Goal: Contribute content

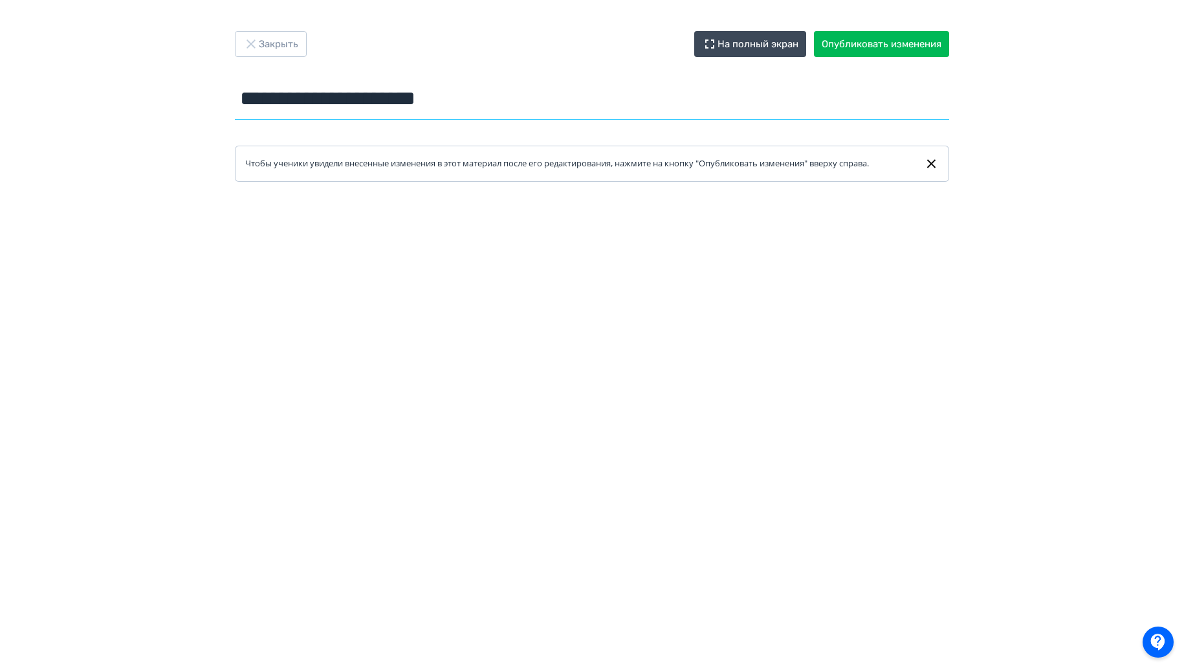
click at [458, 100] on input "**********" at bounding box center [592, 99] width 714 height 42
drag, startPoint x: 514, startPoint y: 106, endPoint x: 257, endPoint y: 93, distance: 256.5
click at [257, 93] on input "**********" at bounding box center [592, 99] width 714 height 42
type input "*"
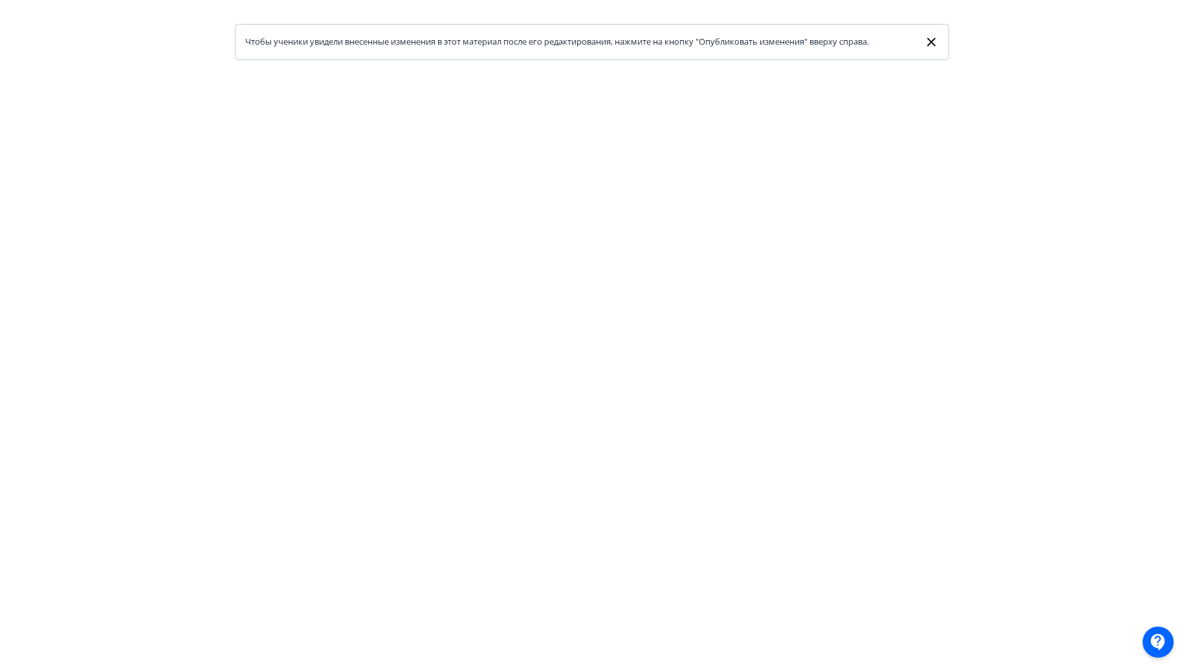
type input "**********"
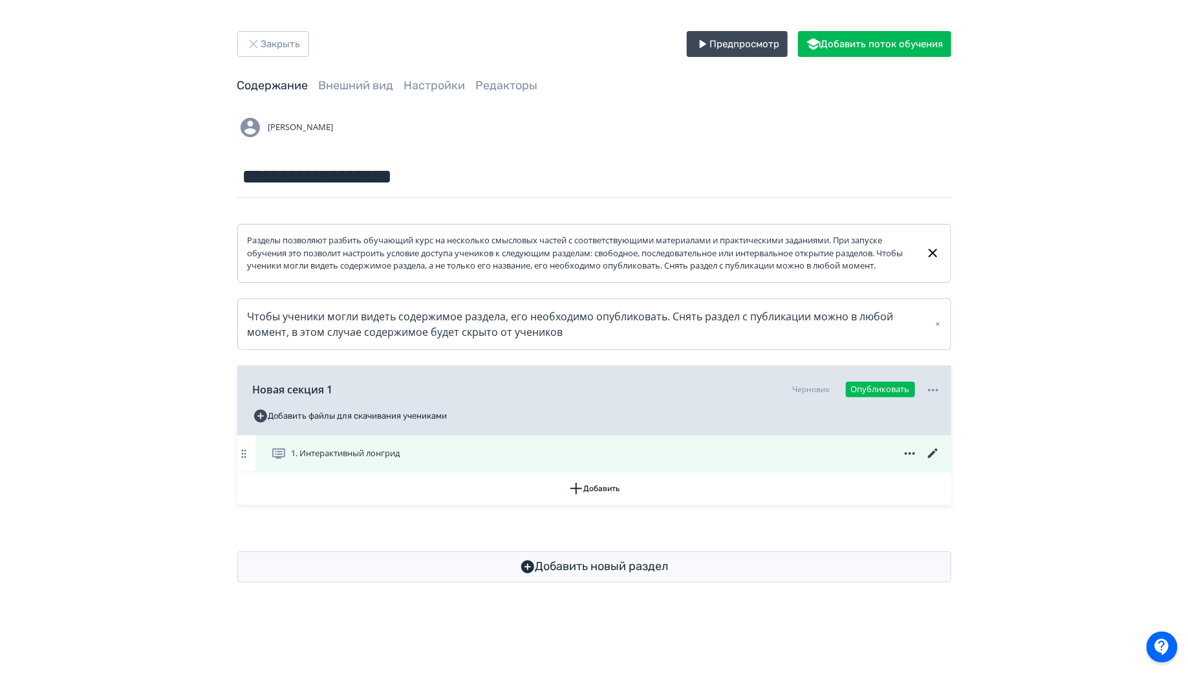
click at [929, 458] on icon at bounding box center [933, 453] width 10 height 10
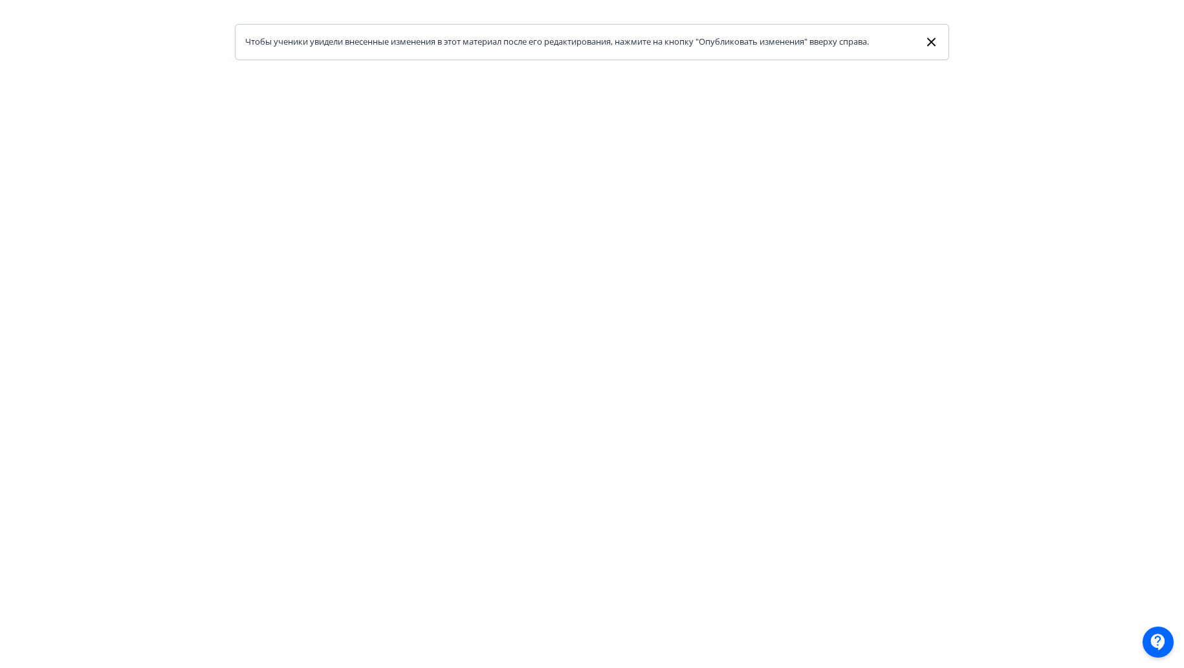
scroll to position [122, 1]
click at [924, 41] on icon at bounding box center [931, 42] width 15 height 16
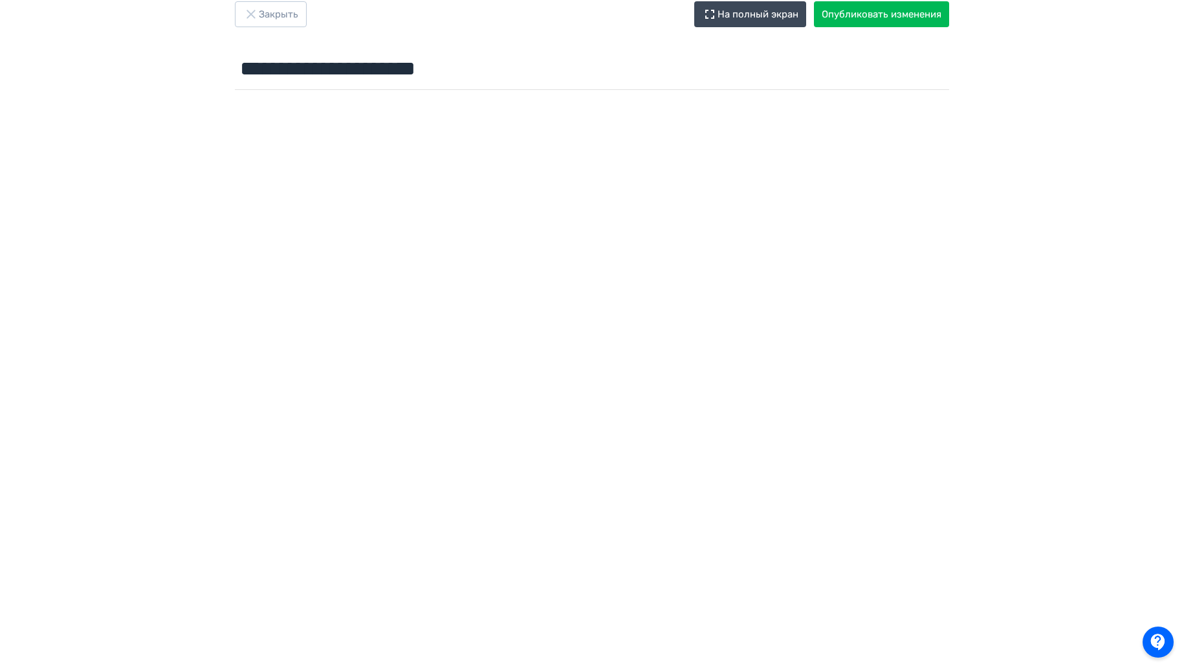
scroll to position [0, 1]
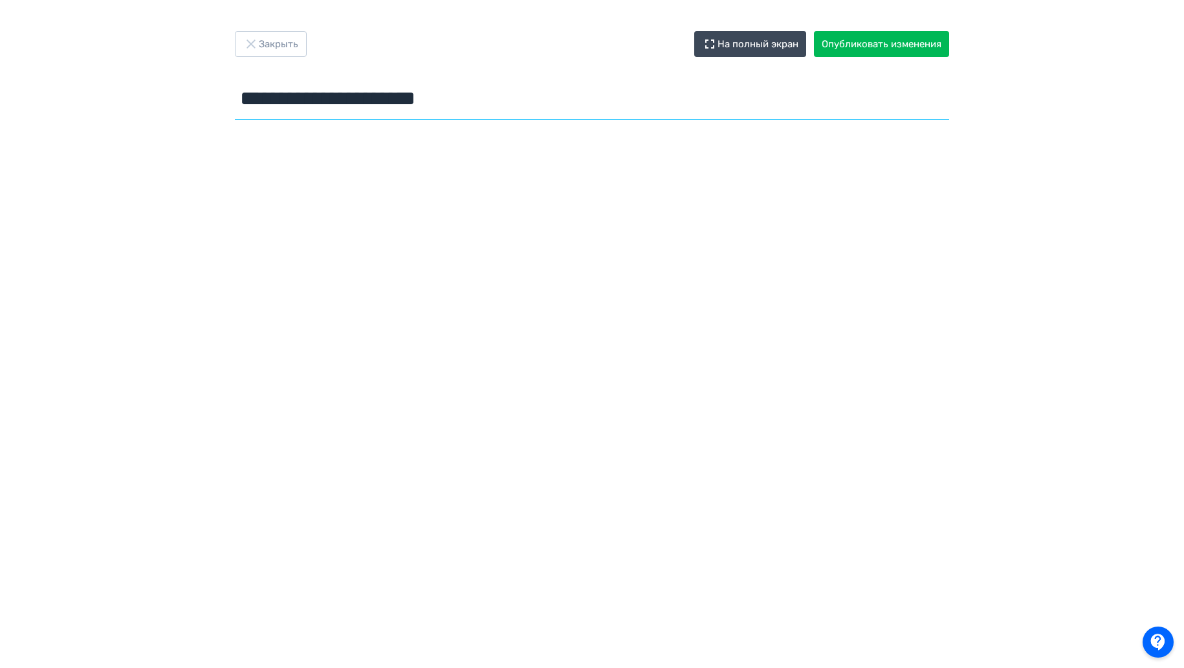
click at [495, 111] on input "**********" at bounding box center [592, 99] width 714 height 42
drag, startPoint x: 495, startPoint y: 111, endPoint x: 231, endPoint y: 105, distance: 264.0
click at [232, 109] on div "**********" at bounding box center [592, 78] width 776 height 94
type input "**********"
click at [818, 46] on button "Опубликовать изменения" at bounding box center [881, 44] width 135 height 26
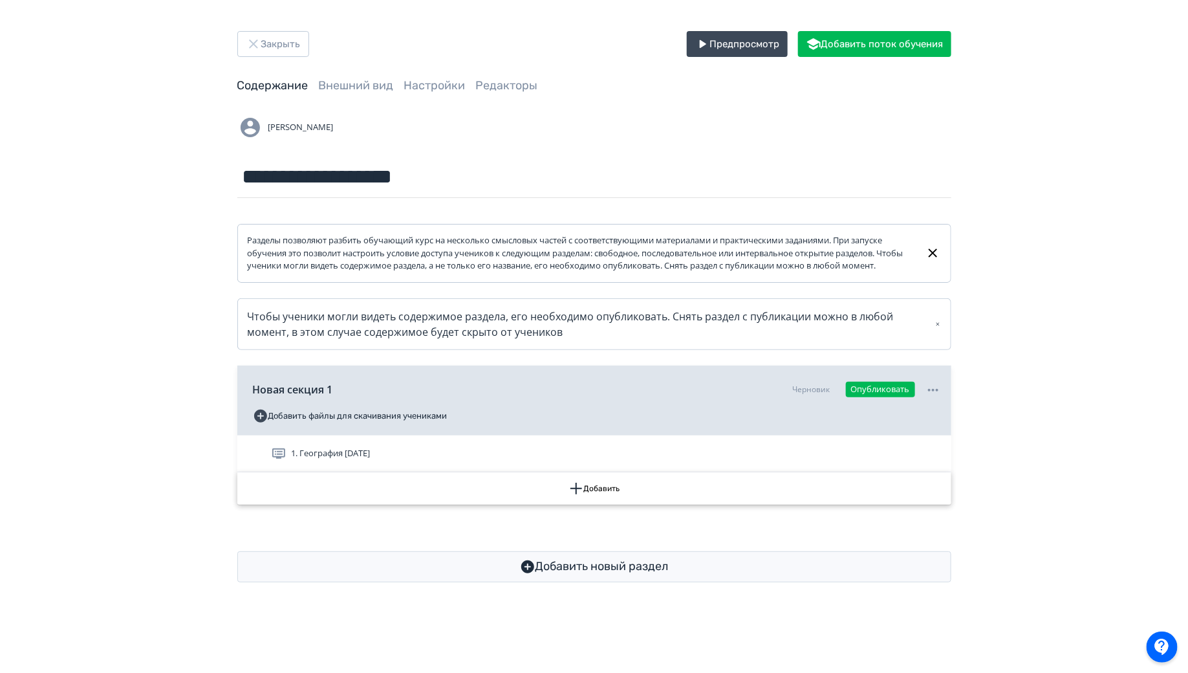
click at [395, 478] on button "Добавить" at bounding box center [594, 488] width 714 height 32
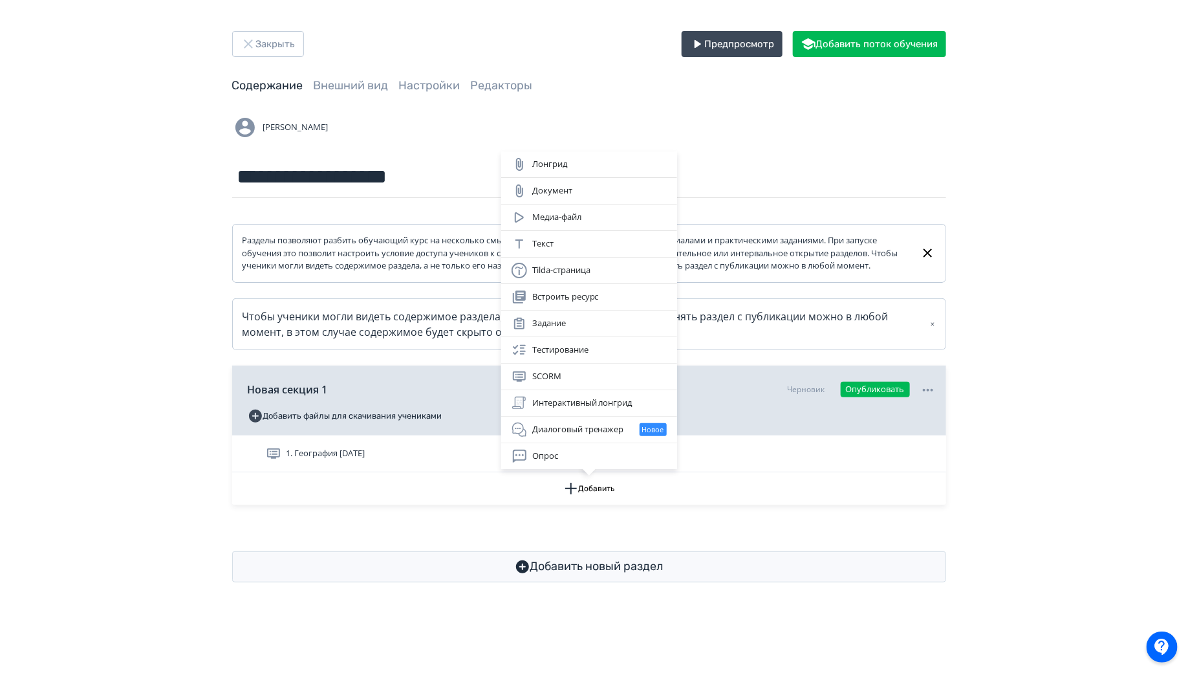
click at [377, 468] on div "Лонгрид Документ Медиа-файл Текст Tilda-страница Встроить ресурс Задание Тестир…" at bounding box center [594, 336] width 1188 height 673
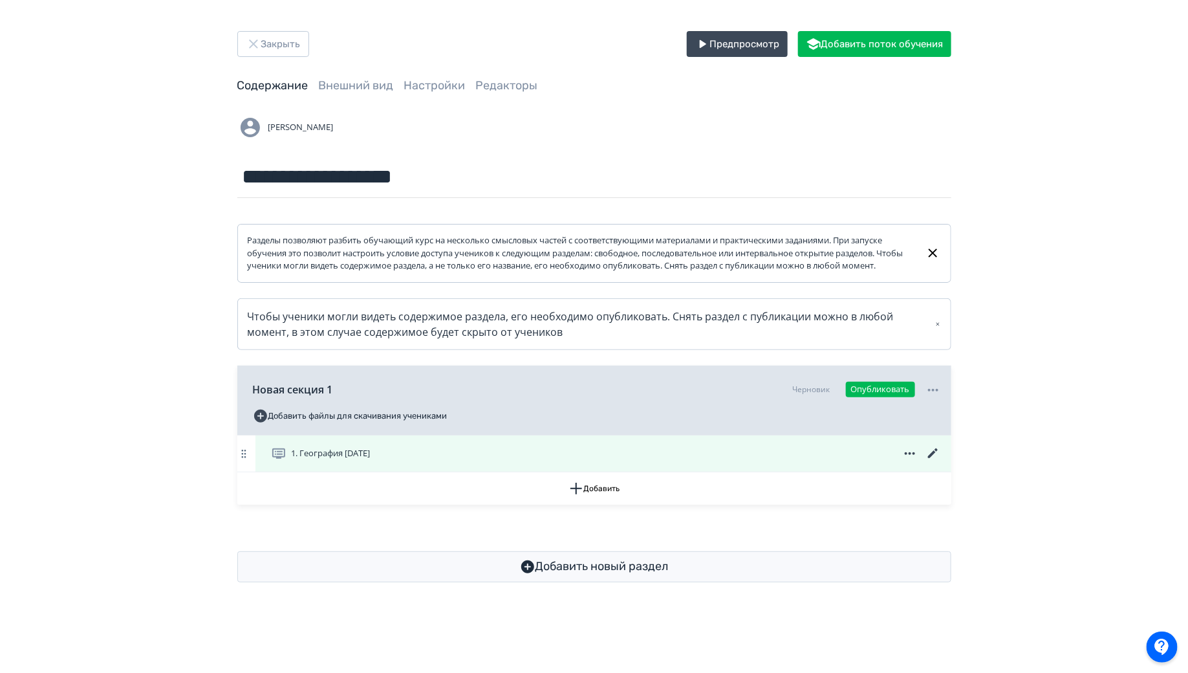
click at [366, 460] on span "1. География [DATE]" at bounding box center [331, 453] width 79 height 13
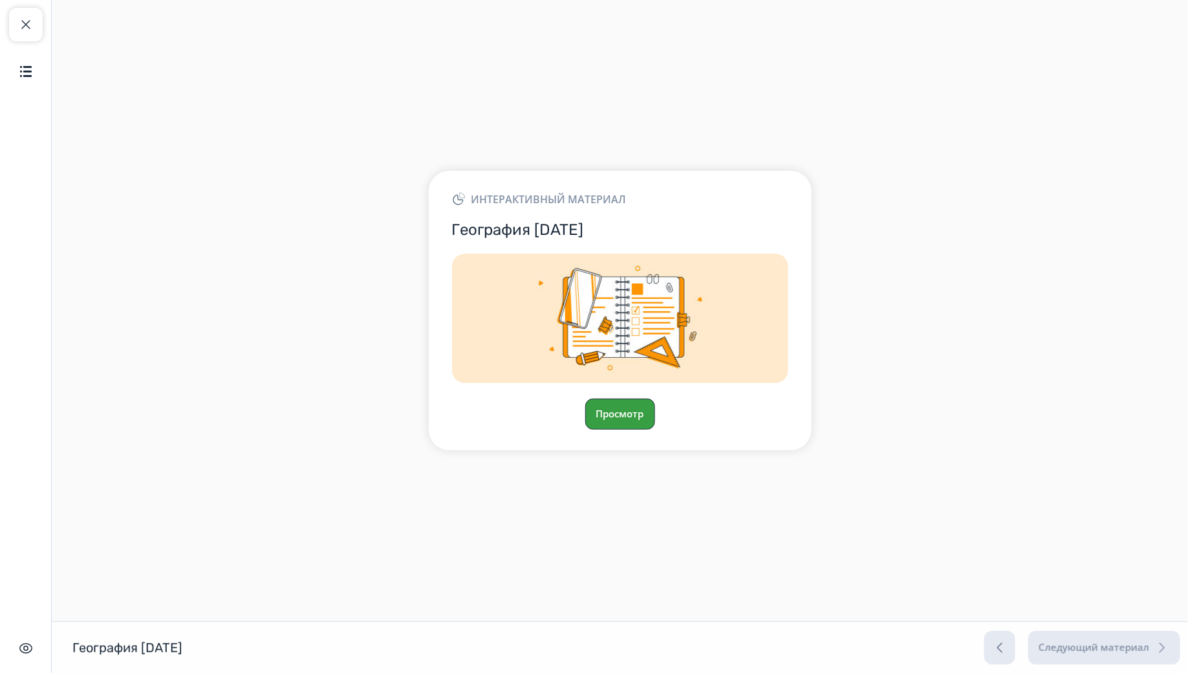
click at [627, 421] on button "Просмотр" at bounding box center [620, 414] width 70 height 31
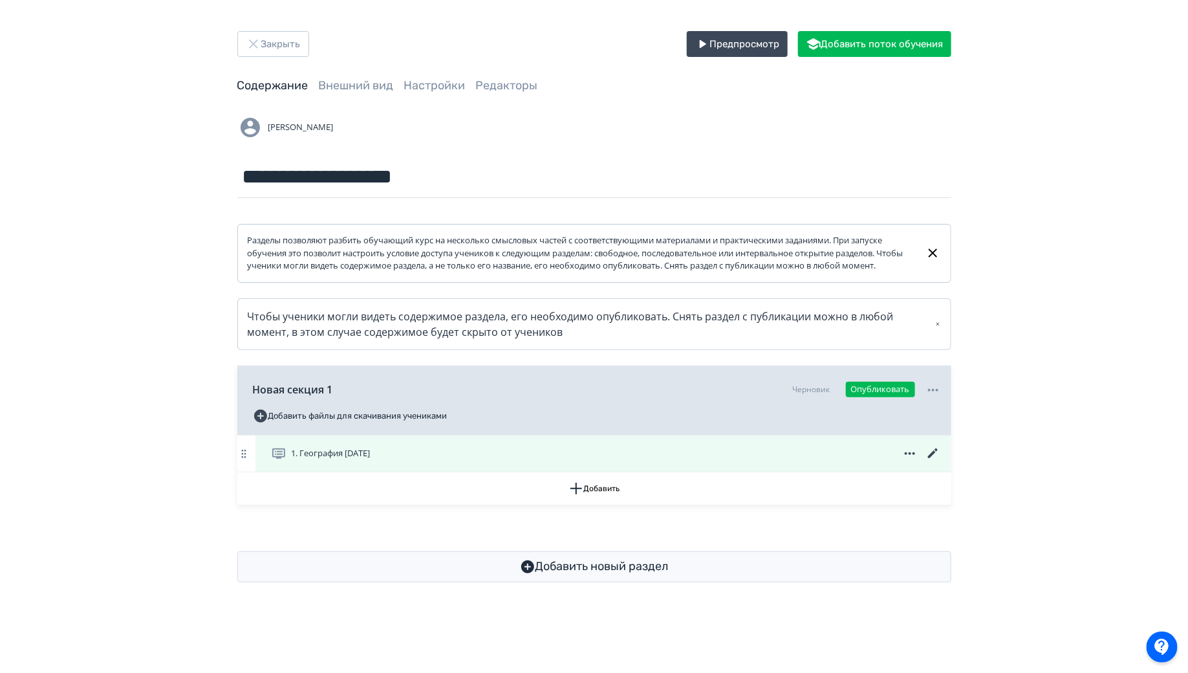
click at [930, 454] on icon at bounding box center [934, 454] width 16 height 16
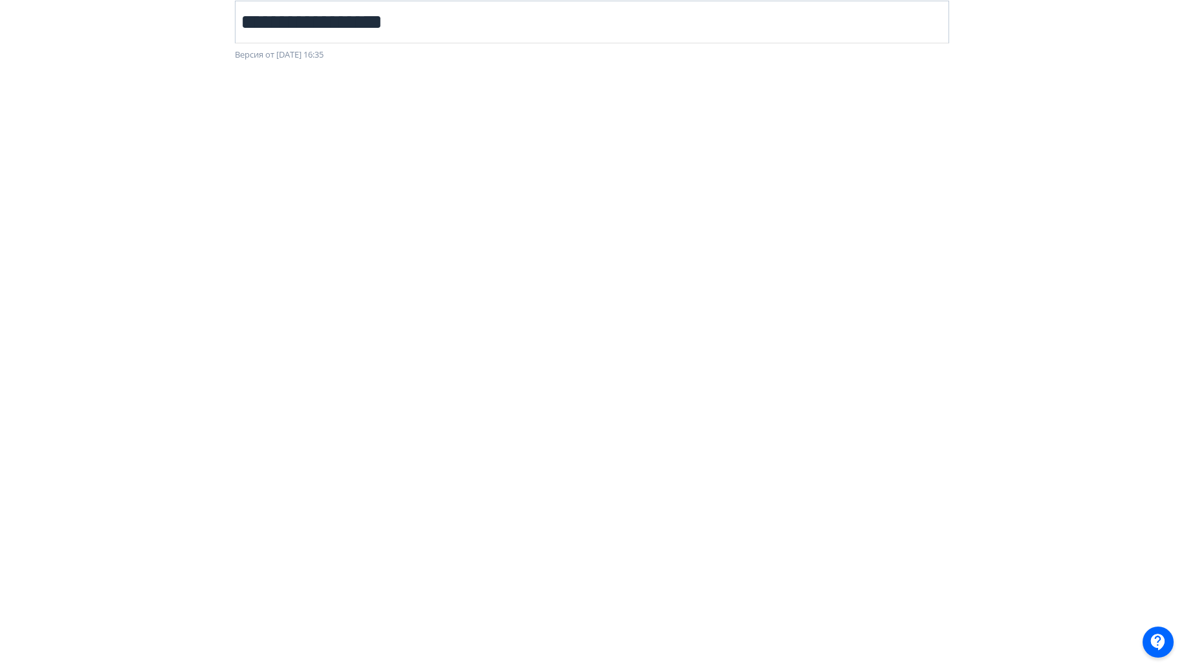
scroll to position [0, 2]
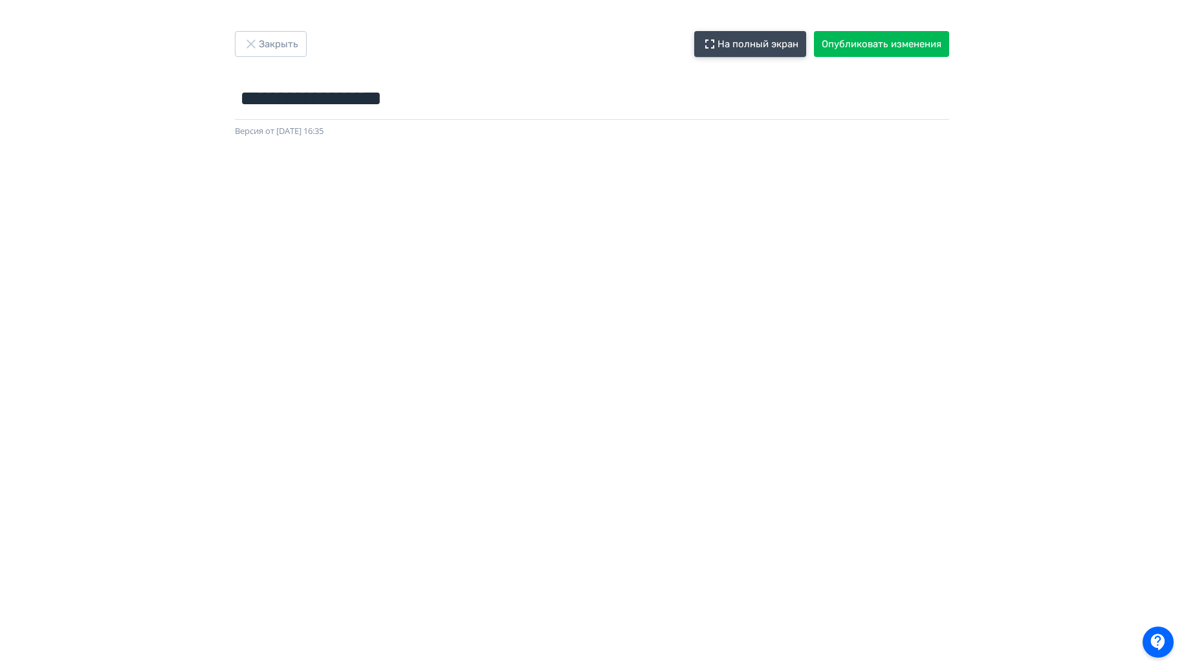
click at [752, 46] on button "На полный экран" at bounding box center [750, 44] width 112 height 26
click at [849, 43] on button "Опубликовать изменения" at bounding box center [881, 44] width 135 height 26
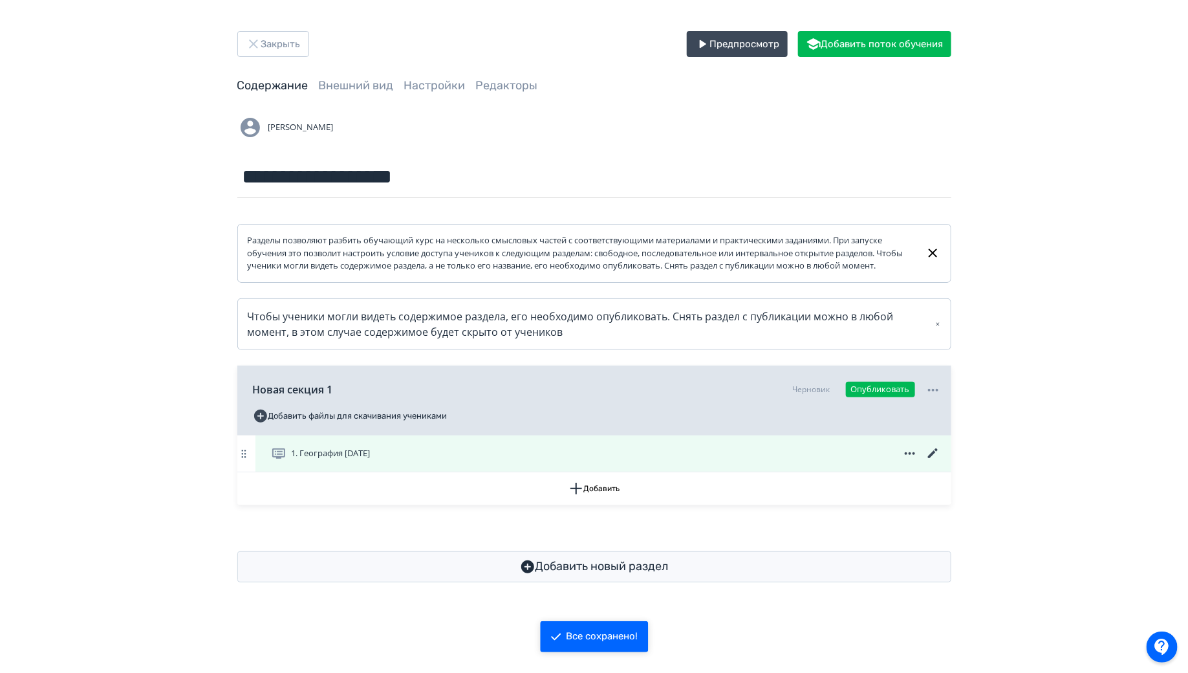
click at [376, 460] on span "1. География [DATE]" at bounding box center [323, 454] width 105 height 16
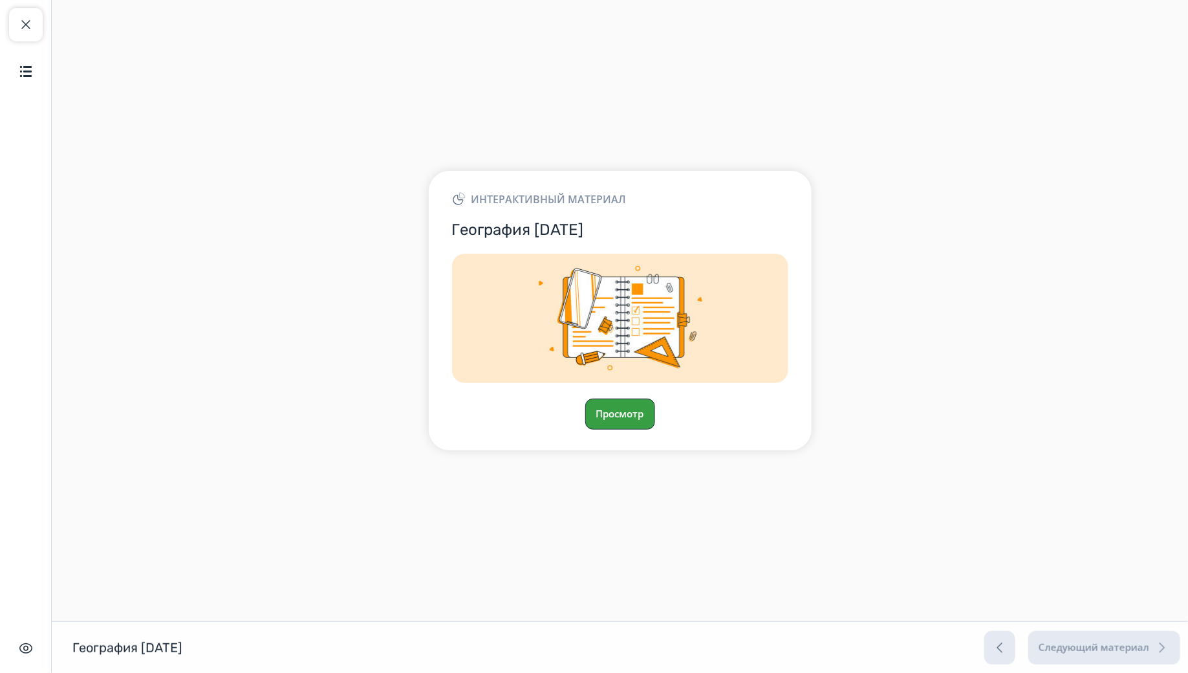
click at [615, 419] on button "Просмотр" at bounding box center [620, 414] width 70 height 31
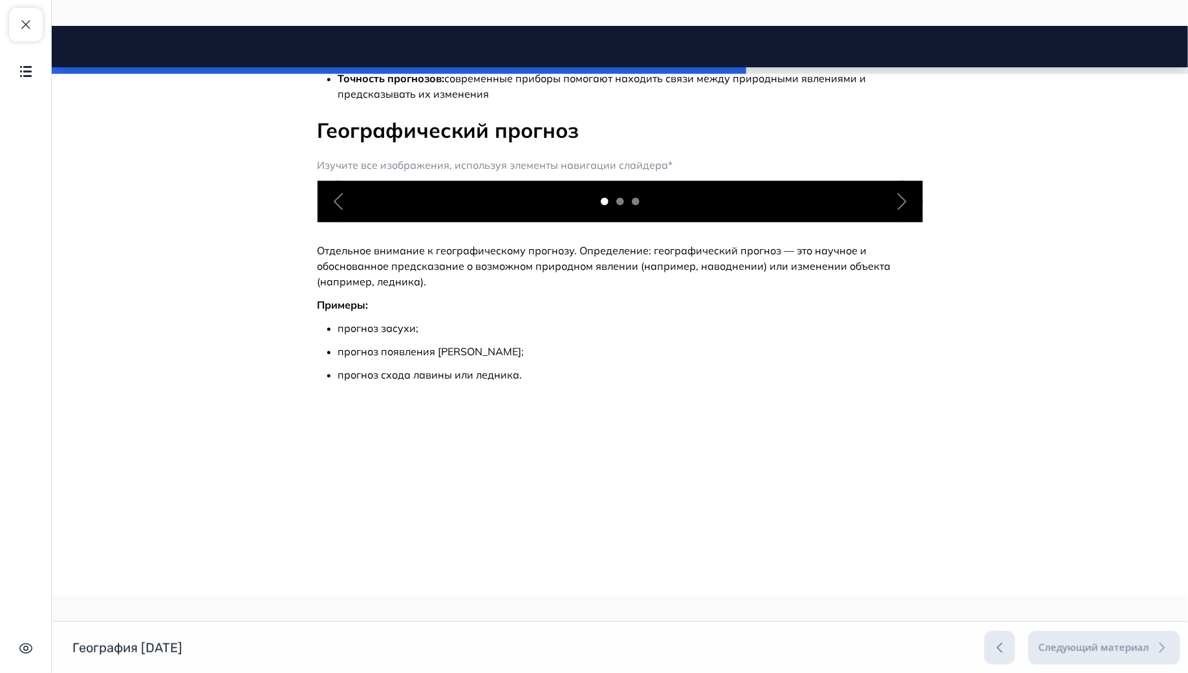
scroll to position [1444, 0]
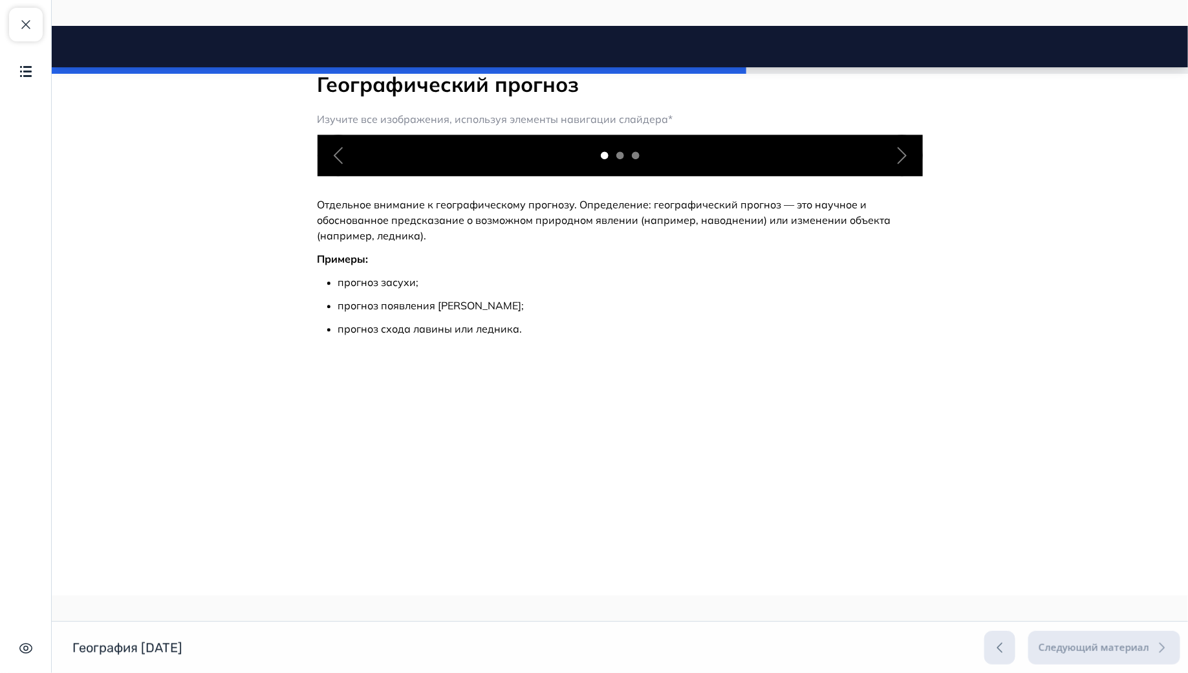
click at [620, 175] on div at bounding box center [620, 154] width 424 height 41
click at [620, 160] on button "Slide 1" at bounding box center [620, 155] width 12 height 12
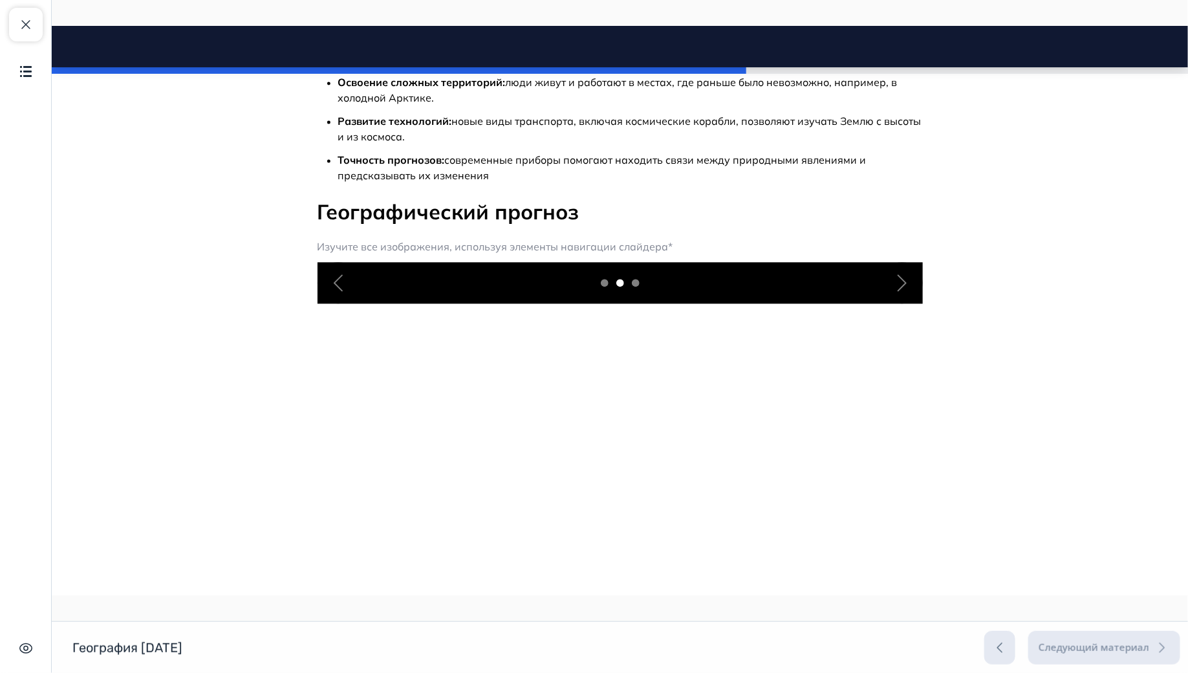
scroll to position [1320, 0]
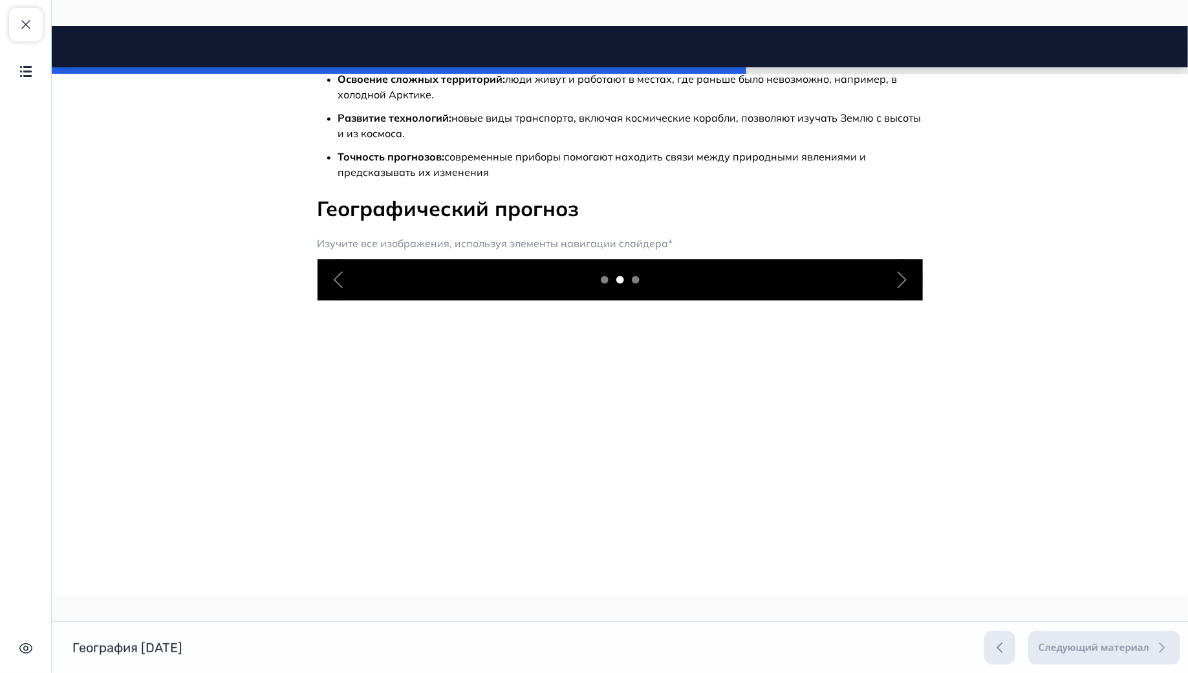
click at [640, 300] on div at bounding box center [620, 278] width 424 height 41
click at [638, 285] on button "Slide 2" at bounding box center [635, 279] width 12 height 12
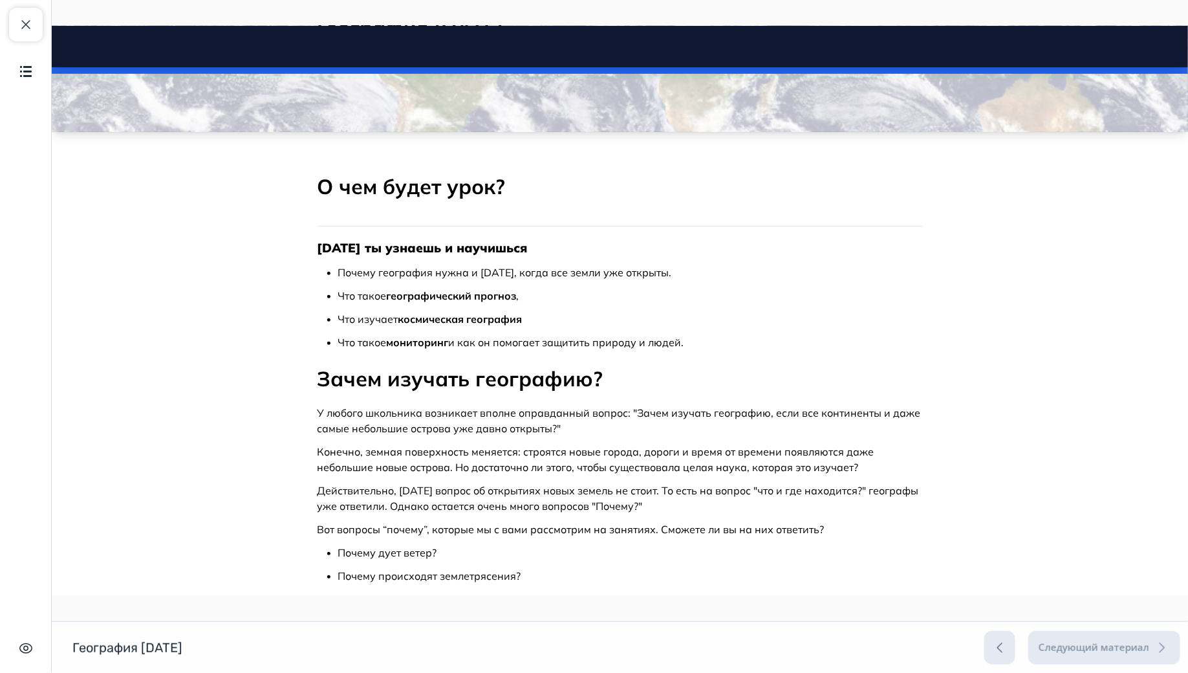
scroll to position [0, 0]
